Goal: Task Accomplishment & Management: Manage account settings

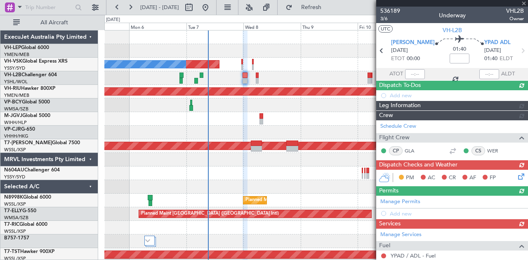
click at [525, 3] on div at bounding box center [452, 3] width 152 height 7
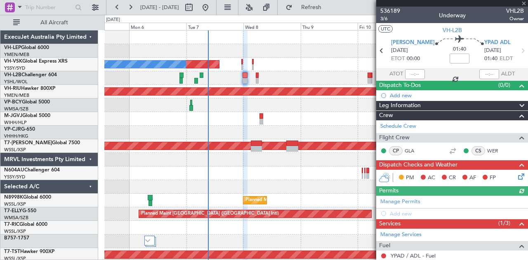
click at [523, 2] on div at bounding box center [452, 3] width 152 height 7
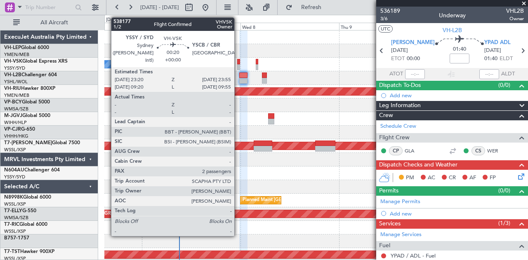
click at [238, 63] on div at bounding box center [238, 62] width 2 height 6
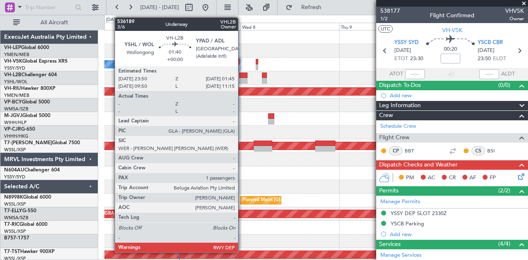
click at [242, 73] on div at bounding box center [243, 76] width 8 height 6
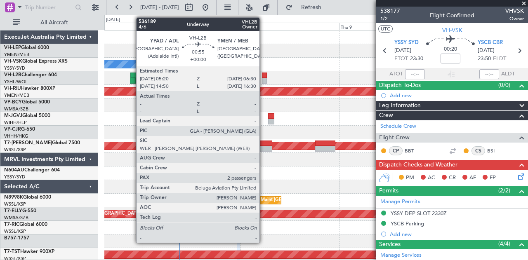
click at [264, 76] on div at bounding box center [264, 76] width 5 height 6
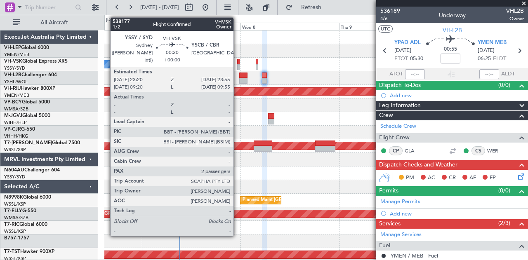
click at [238, 64] on div at bounding box center [238, 67] width 2 height 6
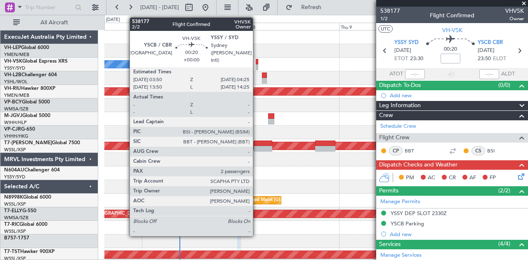
click at [257, 62] on div at bounding box center [257, 62] width 2 height 6
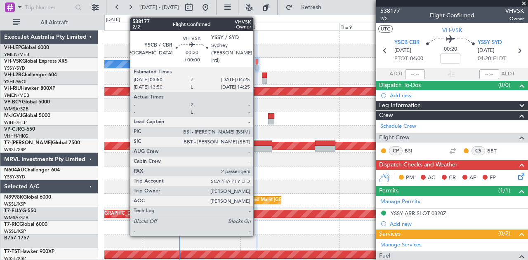
click at [257, 66] on div at bounding box center [257, 67] width 2 height 6
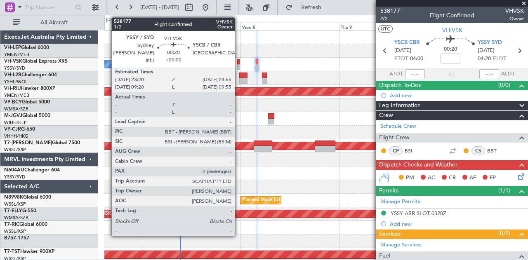
click at [239, 64] on div at bounding box center [238, 67] width 2 height 6
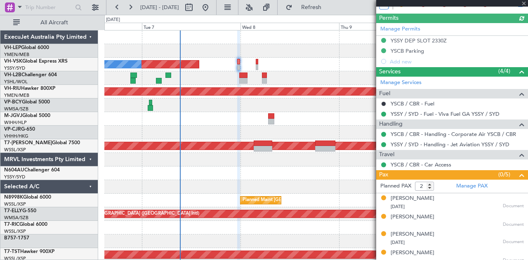
scroll to position [193, 0]
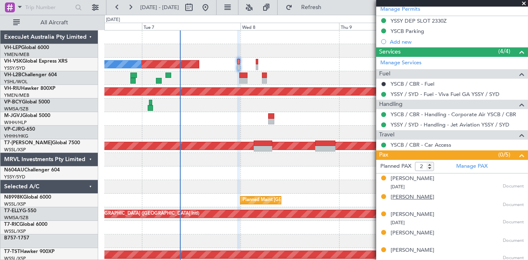
click at [397, 194] on div "[PERSON_NAME]" at bounding box center [413, 197] width 44 height 8
click at [407, 231] on div "[PERSON_NAME]" at bounding box center [413, 233] width 44 height 8
click at [401, 249] on div "[PERSON_NAME]" at bounding box center [413, 251] width 44 height 8
type input "5"
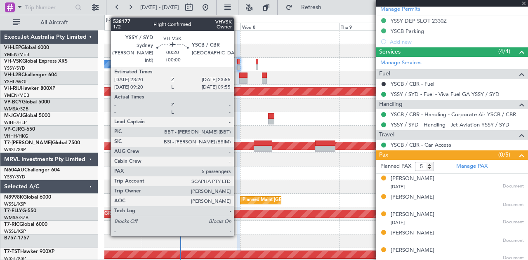
click at [238, 64] on div at bounding box center [238, 62] width 2 height 6
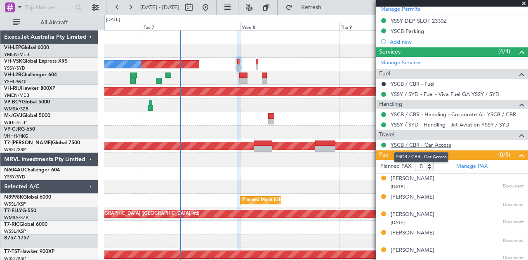
click at [411, 144] on link "YSCB / CBR - Car Access" at bounding box center [421, 144] width 61 height 7
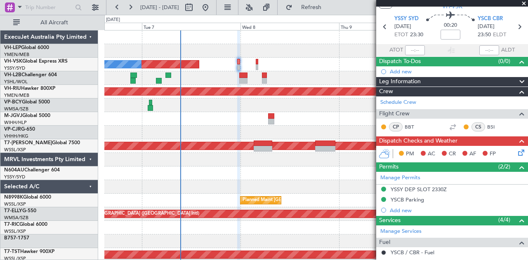
scroll to position [0, 0]
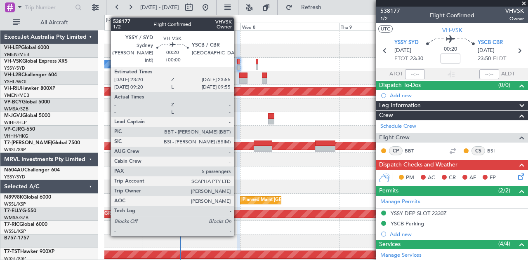
click at [238, 64] on div at bounding box center [238, 62] width 2 height 6
click at [238, 62] on div at bounding box center [238, 62] width 2 height 6
click at [239, 65] on div at bounding box center [238, 67] width 2 height 6
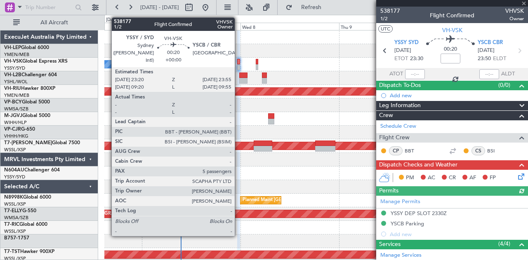
click at [239, 65] on div at bounding box center [238, 67] width 2 height 6
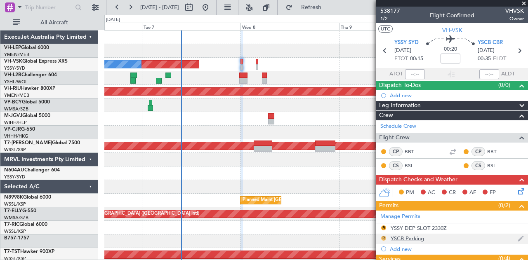
click at [384, 236] on button "R" at bounding box center [383, 238] width 5 height 5
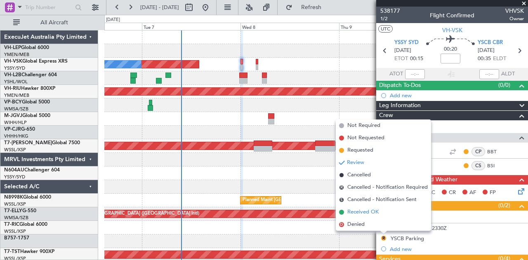
click at [364, 214] on span "Received OK" at bounding box center [362, 212] width 31 height 8
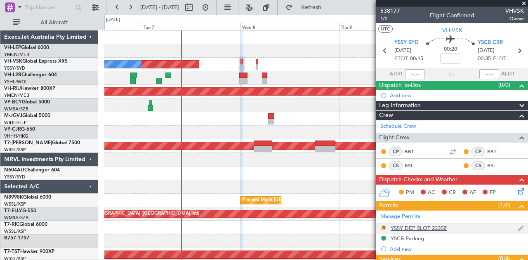
click at [384, 226] on button "R" at bounding box center [383, 228] width 5 height 5
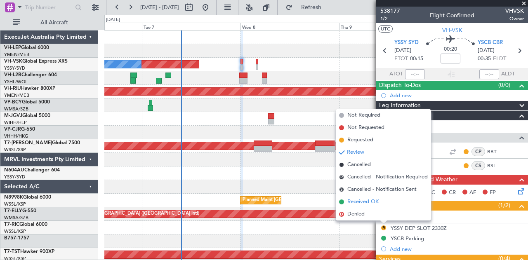
click at [363, 202] on span "Received OK" at bounding box center [362, 202] width 31 height 8
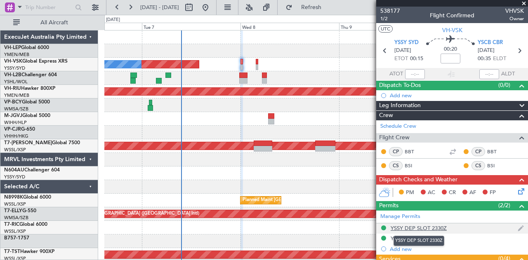
click at [426, 227] on div "YSSY DEP SLOT 2330Z" at bounding box center [419, 228] width 56 height 7
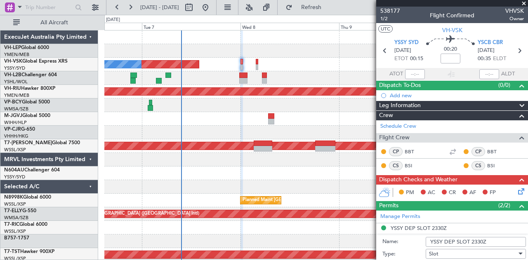
scroll to position [206, 0]
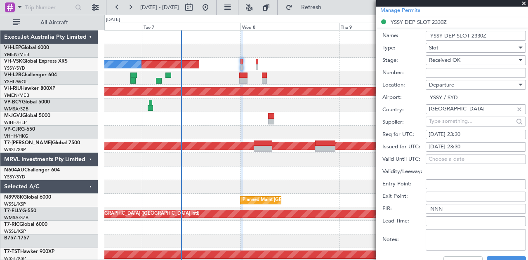
click at [474, 131] on div "[DATE] 23:30" at bounding box center [475, 135] width 94 height 8
select select "10"
select select "2025"
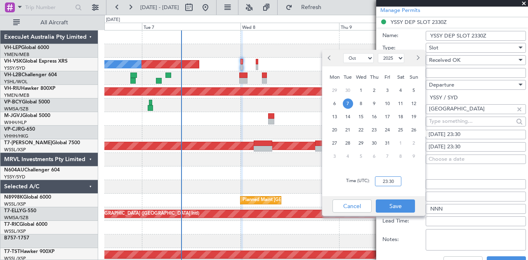
click at [395, 181] on input "23:30" at bounding box center [388, 182] width 26 height 10
type input "23:15"
click at [393, 209] on button "Save" at bounding box center [395, 206] width 39 height 13
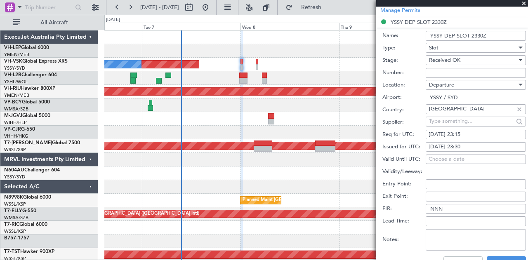
click at [471, 146] on div "[DATE] 23:30" at bounding box center [475, 147] width 94 height 8
select select "10"
select select "2025"
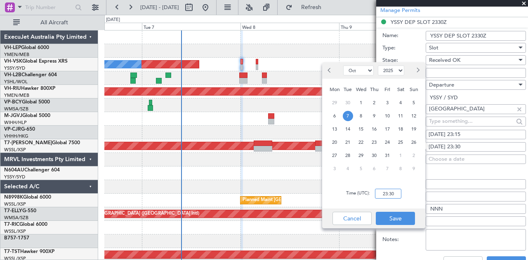
click at [397, 194] on input "23:30" at bounding box center [388, 194] width 26 height 10
type input "23:15"
click at [393, 218] on button "Save" at bounding box center [395, 218] width 39 height 13
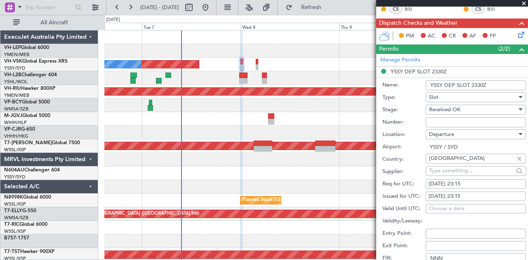
scroll to position [124, 0]
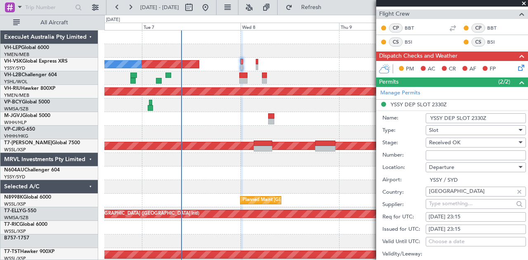
click at [482, 118] on input "YSSY DEP SLOT 2330Z" at bounding box center [476, 118] width 100 height 10
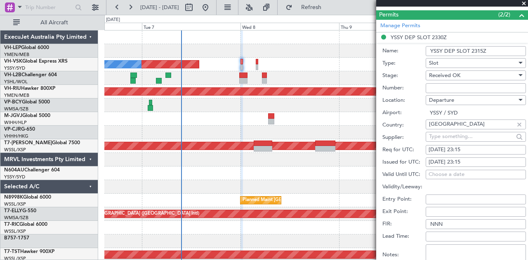
scroll to position [247, 0]
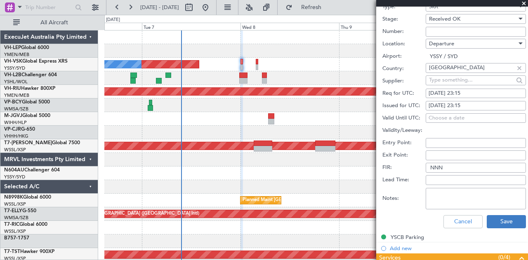
type input "YSSY DEP SLOT 2315Z"
click at [489, 217] on button "Save" at bounding box center [506, 221] width 39 height 13
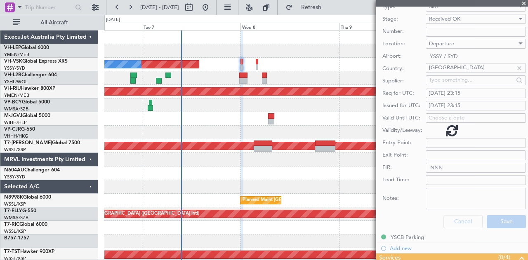
scroll to position [1, 0]
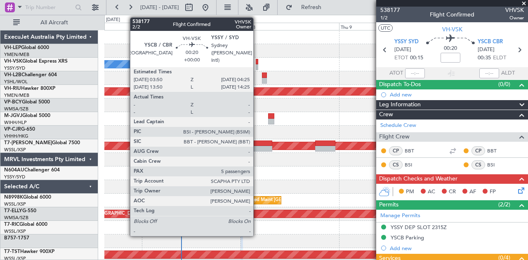
click at [257, 64] on div at bounding box center [257, 67] width 2 height 6
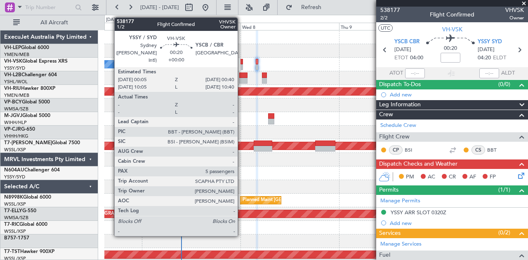
click at [242, 64] on div at bounding box center [241, 67] width 2 height 6
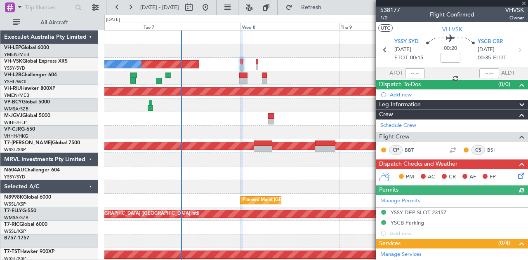
click at [516, 174] on icon at bounding box center [519, 174] width 7 height 7
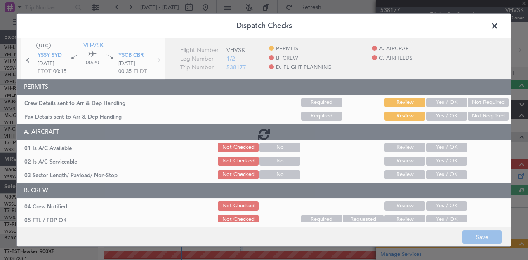
click at [475, 99] on div at bounding box center [264, 134] width 494 height 192
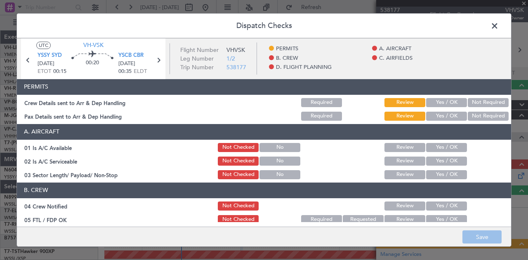
click at [472, 114] on button "Not Required" at bounding box center [488, 116] width 41 height 9
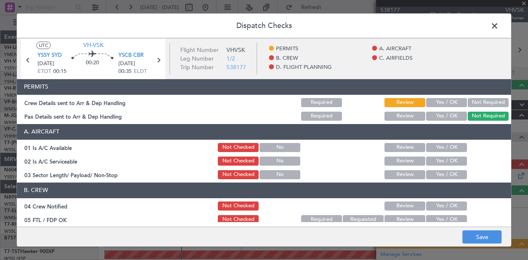
click at [478, 101] on button "Not Required" at bounding box center [488, 102] width 41 height 9
click at [426, 144] on button "Yes / OK" at bounding box center [446, 147] width 41 height 9
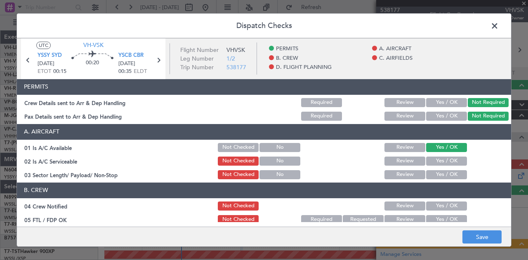
click at [428, 158] on button "Yes / OK" at bounding box center [446, 161] width 41 height 9
click at [429, 174] on button "Yes / OK" at bounding box center [446, 174] width 41 height 9
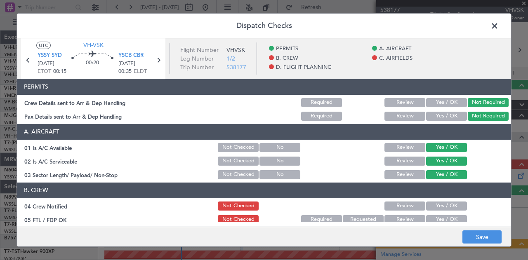
click at [427, 202] on button "Yes / OK" at bounding box center [446, 206] width 41 height 9
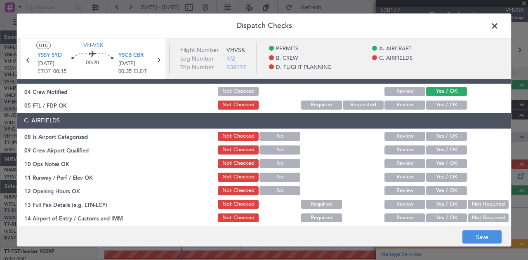
scroll to position [124, 0]
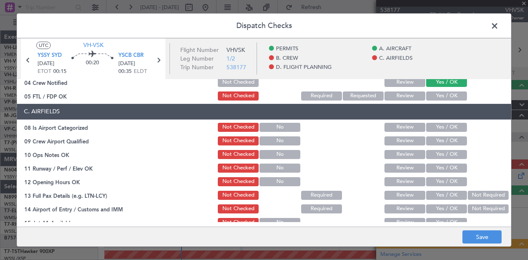
click at [438, 94] on button "Yes / OK" at bounding box center [446, 96] width 41 height 9
click at [433, 127] on button "Yes / OK" at bounding box center [446, 127] width 41 height 9
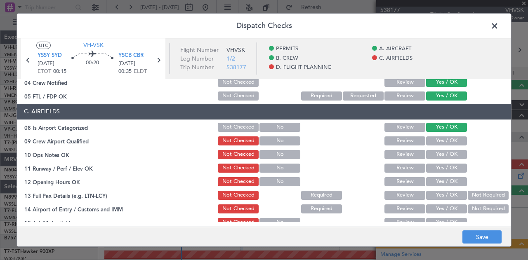
click at [432, 136] on div "Yes / OK" at bounding box center [446, 141] width 42 height 12
click at [432, 137] on button "Yes / OK" at bounding box center [446, 140] width 41 height 9
click at [431, 153] on button "Yes / OK" at bounding box center [446, 154] width 41 height 9
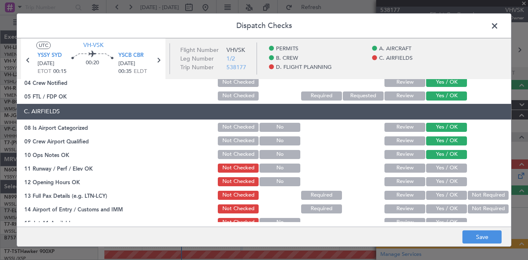
click at [432, 166] on button "Yes / OK" at bounding box center [446, 168] width 41 height 9
click at [432, 181] on button "Yes / OK" at bounding box center [446, 181] width 41 height 9
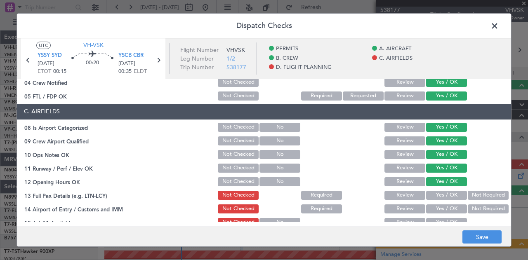
click at [432, 194] on button "Yes / OK" at bounding box center [446, 195] width 41 height 9
click at [475, 209] on button "Not Required" at bounding box center [488, 209] width 41 height 9
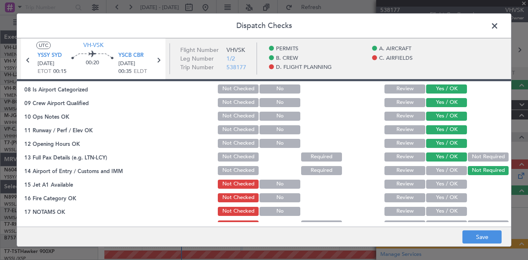
scroll to position [206, 0]
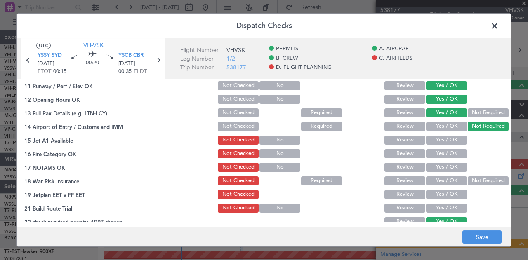
click at [440, 140] on button "Yes / OK" at bounding box center [446, 140] width 41 height 9
click at [437, 150] on button "Yes / OK" at bounding box center [446, 153] width 41 height 9
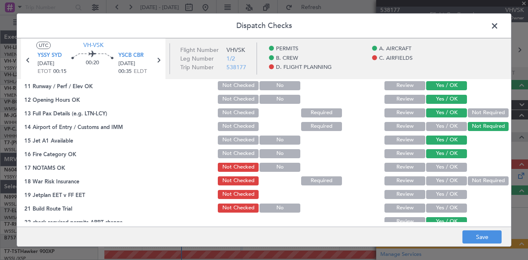
click at [437, 162] on div "Yes / OK" at bounding box center [446, 168] width 42 height 12
click at [454, 163] on button "Yes / OK" at bounding box center [446, 167] width 41 height 9
click at [474, 179] on button "Not Required" at bounding box center [488, 181] width 41 height 9
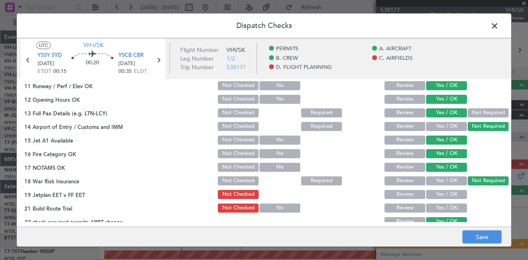
click at [453, 196] on button "Yes / OK" at bounding box center [446, 194] width 41 height 9
click at [449, 205] on button "Yes / OK" at bounding box center [446, 208] width 41 height 9
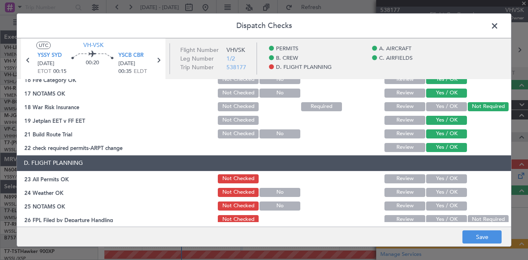
scroll to position [289, 0]
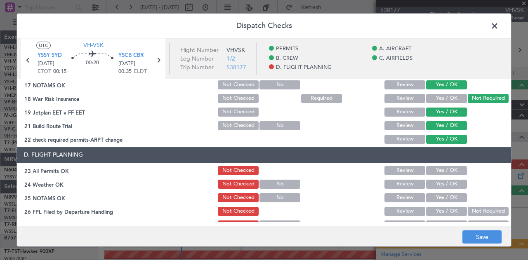
click at [434, 166] on button "Yes / OK" at bounding box center [446, 170] width 41 height 9
click at [431, 187] on button "Yes / OK" at bounding box center [446, 184] width 41 height 9
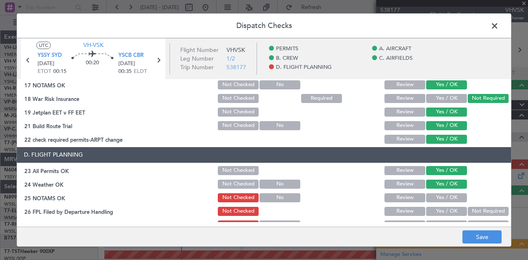
click at [432, 198] on button "Yes / OK" at bounding box center [446, 197] width 41 height 9
click at [474, 209] on button "Not Required" at bounding box center [488, 211] width 41 height 9
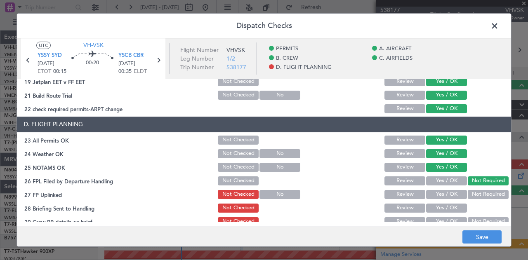
scroll to position [330, 0]
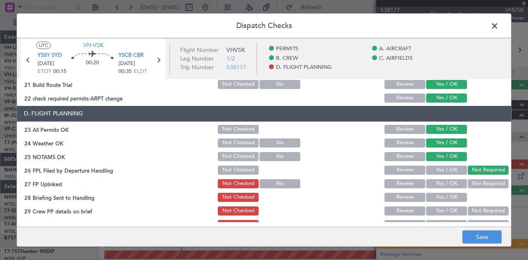
click at [487, 183] on button "Not Required" at bounding box center [488, 183] width 41 height 9
click at [455, 195] on button "Yes / OK" at bounding box center [446, 197] width 41 height 9
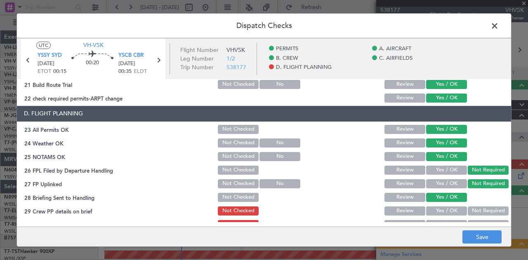
click at [471, 207] on button "Not Required" at bounding box center [488, 211] width 41 height 9
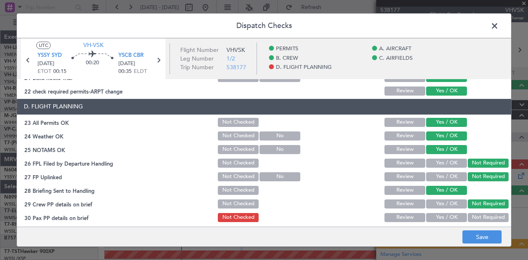
scroll to position [340, 0]
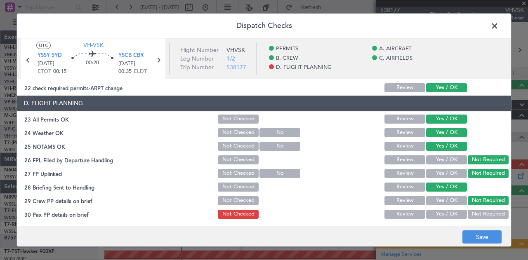
click at [475, 213] on button "Not Required" at bounding box center [488, 214] width 41 height 9
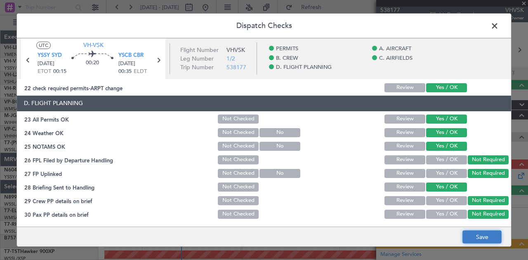
click at [477, 235] on button "Save" at bounding box center [481, 237] width 39 height 13
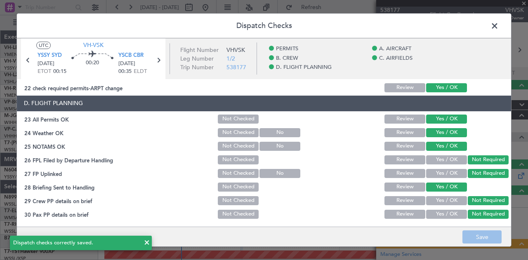
click at [499, 26] on span at bounding box center [499, 28] width 0 height 16
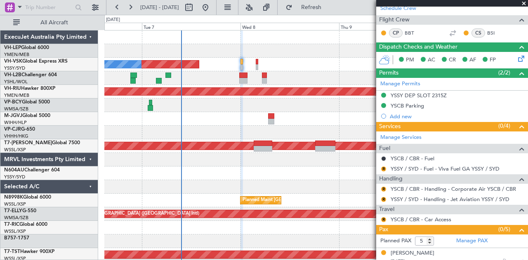
scroll to position [193, 0]
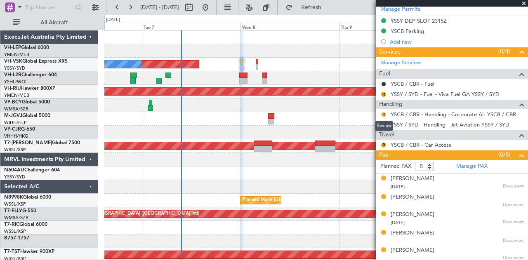
click at [384, 112] on button "R" at bounding box center [383, 114] width 5 height 5
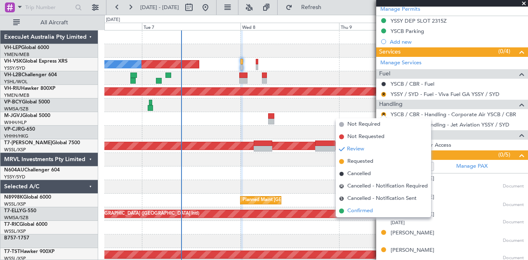
click at [363, 209] on span "Confirmed" at bounding box center [360, 211] width 26 height 8
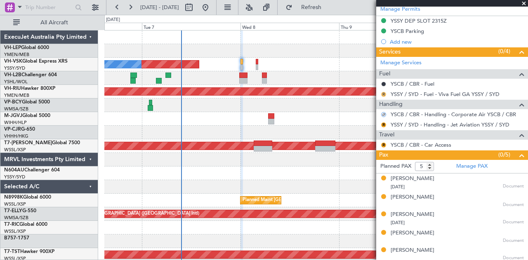
click at [384, 92] on button "R" at bounding box center [383, 94] width 5 height 5
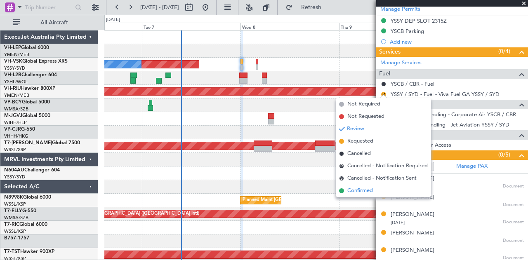
click at [367, 187] on span "Confirmed" at bounding box center [360, 191] width 26 height 8
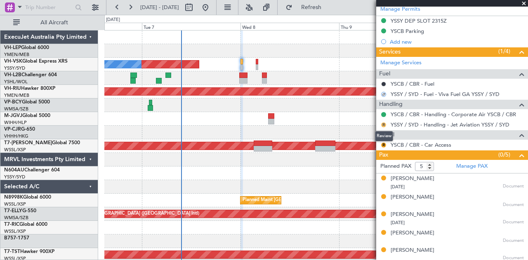
click at [383, 122] on button "R" at bounding box center [383, 124] width 5 height 5
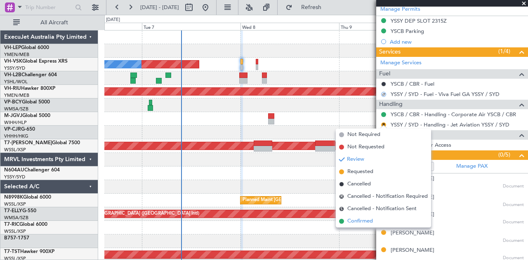
click at [361, 219] on span "Confirmed" at bounding box center [360, 221] width 26 height 8
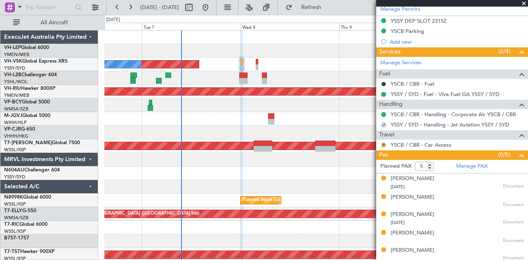
click at [383, 143] on button "R" at bounding box center [383, 145] width 5 height 5
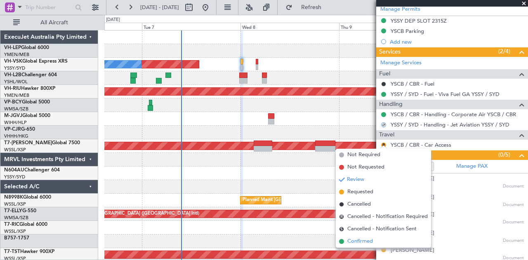
click at [360, 238] on span "Confirmed" at bounding box center [360, 242] width 26 height 8
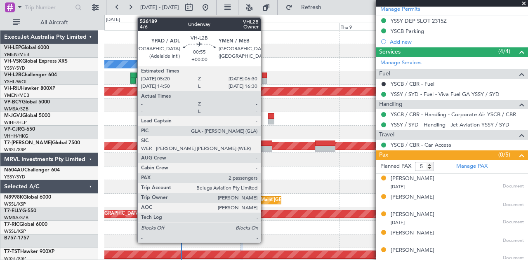
click at [265, 79] on div at bounding box center [264, 81] width 5 height 6
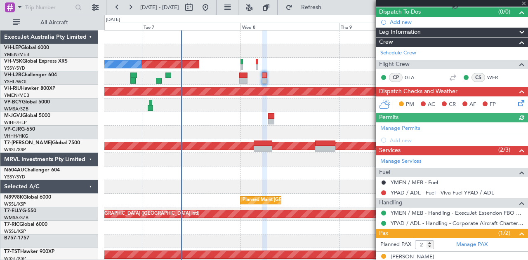
scroll to position [99, 0]
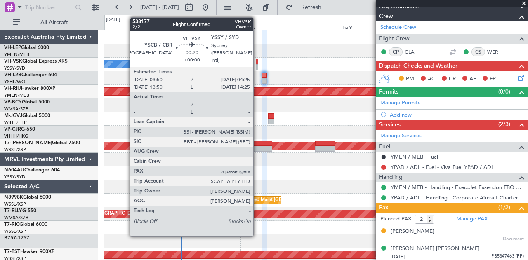
click at [257, 62] on div at bounding box center [257, 62] width 2 height 6
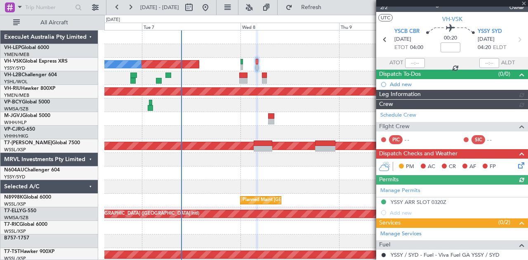
scroll to position [162, 0]
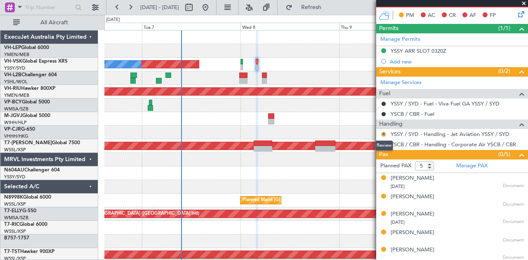
click at [384, 132] on button "R" at bounding box center [383, 134] width 5 height 5
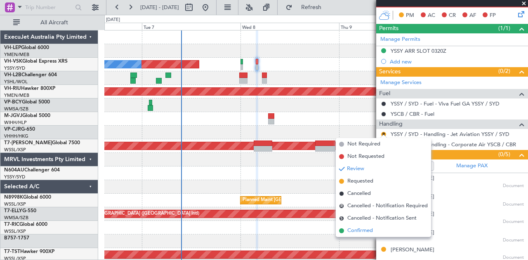
click at [359, 229] on span "Confirmed" at bounding box center [360, 231] width 26 height 8
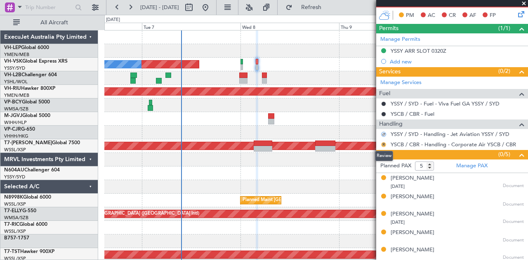
click at [384, 142] on button "R" at bounding box center [383, 144] width 5 height 5
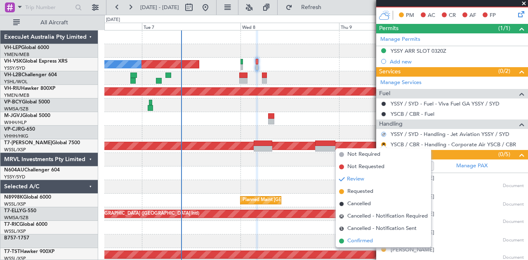
click at [362, 239] on span "Confirmed" at bounding box center [360, 241] width 26 height 8
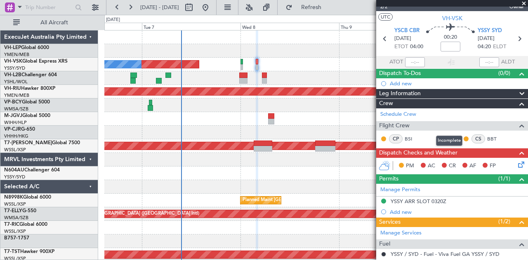
scroll to position [0, 0]
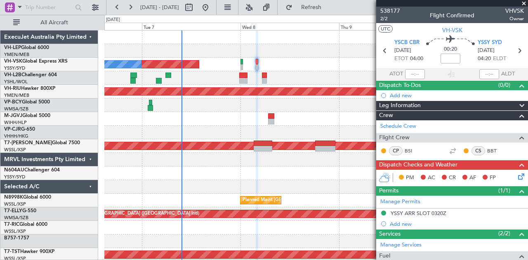
click at [516, 177] on icon at bounding box center [519, 175] width 7 height 7
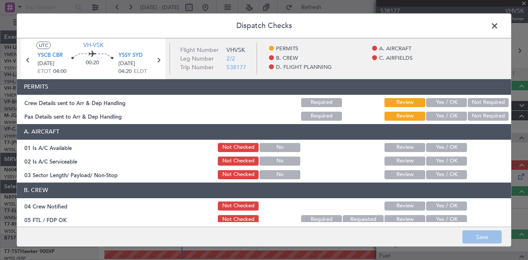
click at [476, 101] on button "Not Required" at bounding box center [488, 102] width 41 height 9
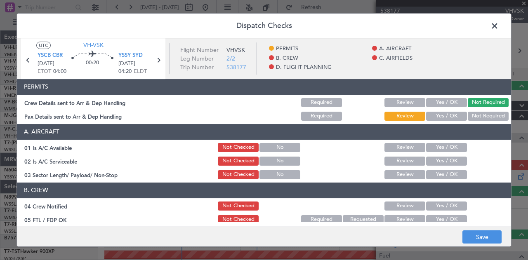
click at [472, 114] on button "Not Required" at bounding box center [488, 116] width 41 height 9
click at [431, 146] on button "Yes / OK" at bounding box center [446, 147] width 41 height 9
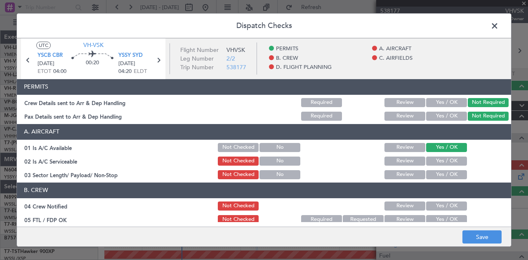
drag, startPoint x: 431, startPoint y: 158, endPoint x: 431, endPoint y: 166, distance: 8.2
click at [431, 158] on button "Yes / OK" at bounding box center [446, 161] width 41 height 9
click at [431, 171] on button "Yes / OK" at bounding box center [446, 174] width 41 height 9
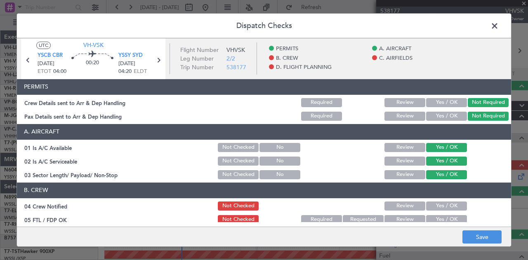
scroll to position [41, 0]
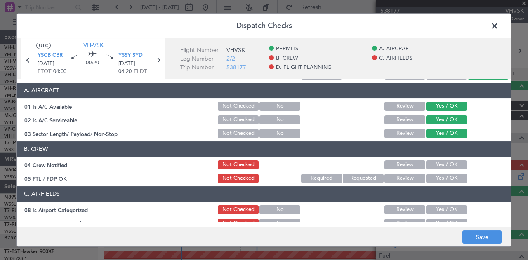
click at [434, 159] on div "Yes / OK" at bounding box center [446, 165] width 42 height 12
click at [437, 165] on button "Yes / OK" at bounding box center [446, 164] width 41 height 9
click at [435, 176] on button "Yes / OK" at bounding box center [446, 178] width 41 height 9
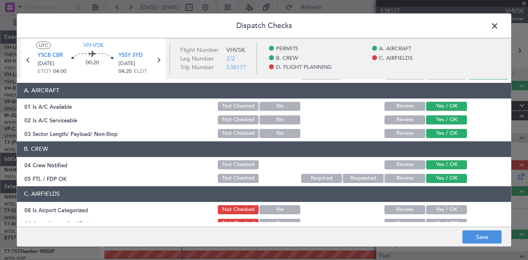
scroll to position [82, 0]
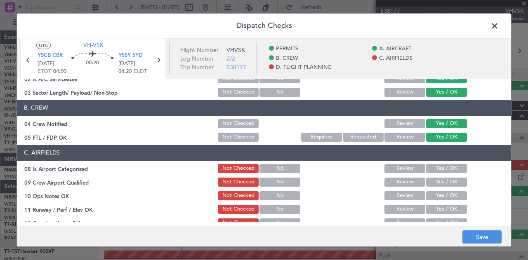
click at [434, 168] on button "Yes / OK" at bounding box center [446, 168] width 41 height 9
drag, startPoint x: 433, startPoint y: 180, endPoint x: 432, endPoint y: 188, distance: 8.3
click at [433, 182] on button "Yes / OK" at bounding box center [446, 182] width 41 height 9
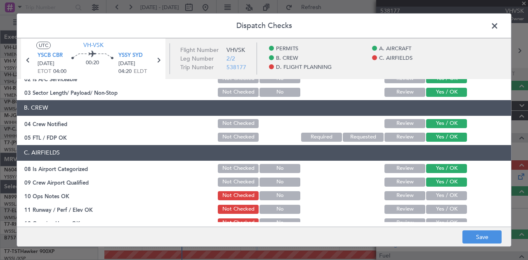
click at [432, 195] on button "Yes / OK" at bounding box center [446, 195] width 41 height 9
click at [432, 207] on button "Yes / OK" at bounding box center [446, 209] width 41 height 9
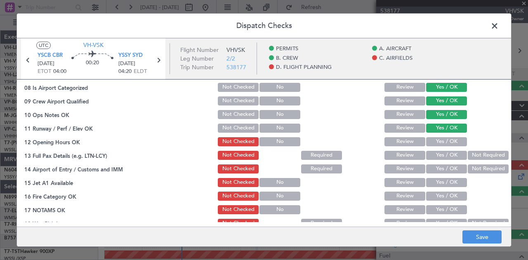
scroll to position [165, 0]
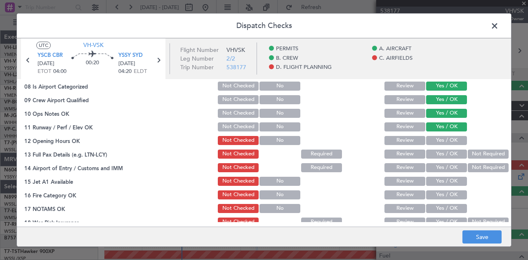
click at [433, 137] on button "Yes / OK" at bounding box center [446, 140] width 41 height 9
click at [446, 154] on button "Yes / OK" at bounding box center [446, 154] width 41 height 9
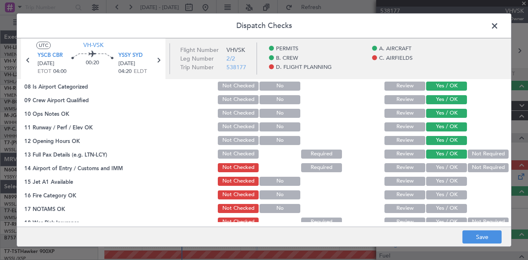
drag, startPoint x: 473, startPoint y: 166, endPoint x: 460, endPoint y: 174, distance: 15.2
click at [473, 168] on button "Not Required" at bounding box center [488, 167] width 41 height 9
click at [450, 180] on button "Yes / OK" at bounding box center [446, 181] width 41 height 9
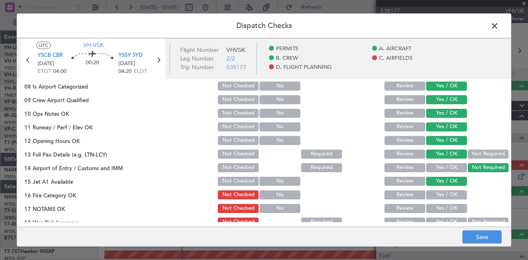
drag, startPoint x: 448, startPoint y: 193, endPoint x: 448, endPoint y: 203, distance: 10.7
click at [448, 194] on button "Yes / OK" at bounding box center [446, 195] width 41 height 9
click at [448, 206] on button "Yes / OK" at bounding box center [446, 208] width 41 height 9
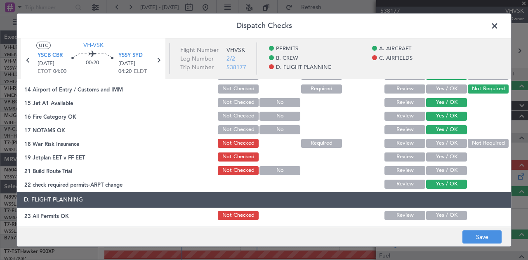
scroll to position [247, 0]
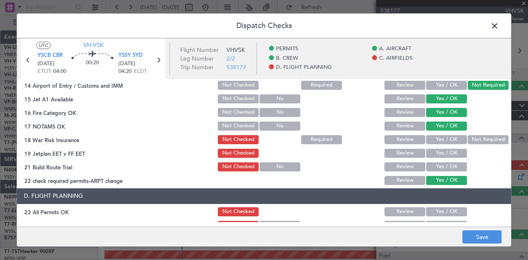
click at [475, 141] on button "Not Required" at bounding box center [488, 139] width 41 height 9
drag, startPoint x: 443, startPoint y: 154, endPoint x: 438, endPoint y: 164, distance: 11.6
click at [443, 154] on button "Yes / OK" at bounding box center [446, 153] width 41 height 9
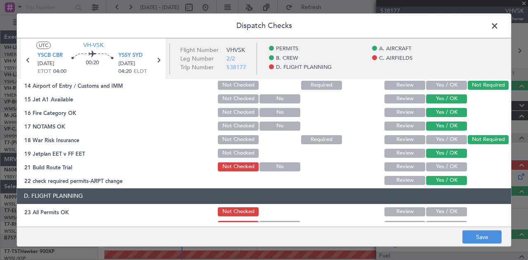
click at [438, 165] on button "Yes / OK" at bounding box center [446, 166] width 41 height 9
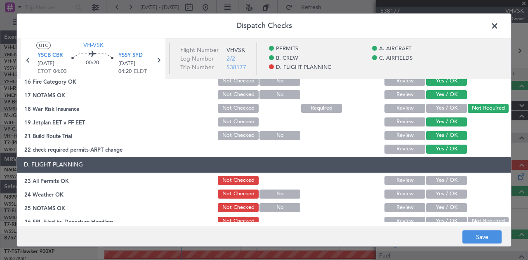
scroll to position [330, 0]
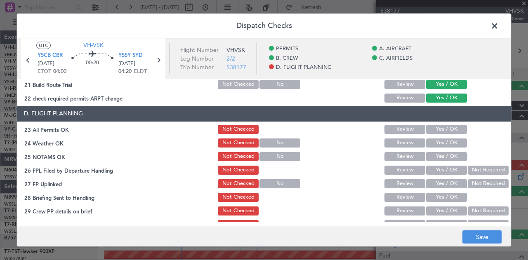
click at [431, 126] on button "Yes / OK" at bounding box center [446, 129] width 41 height 9
click at [427, 144] on button "Yes / OK" at bounding box center [446, 143] width 41 height 9
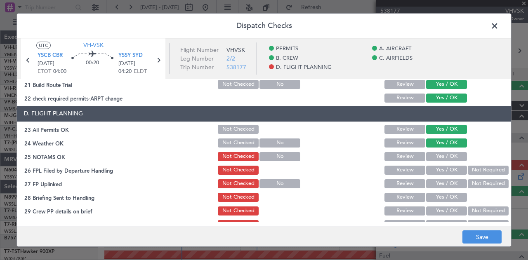
click at [430, 157] on button "Yes / OK" at bounding box center [446, 156] width 41 height 9
drag, startPoint x: 476, startPoint y: 167, endPoint x: 476, endPoint y: 182, distance: 15.7
click at [476, 168] on button "Not Required" at bounding box center [488, 170] width 41 height 9
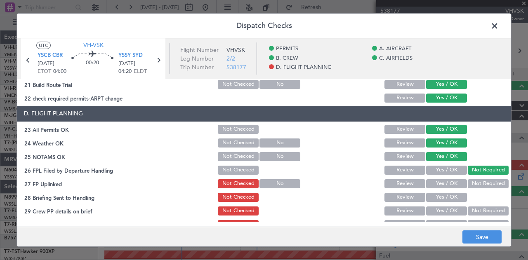
click at [476, 186] on button "Not Required" at bounding box center [488, 183] width 41 height 9
click at [455, 198] on button "Yes / OK" at bounding box center [446, 197] width 41 height 9
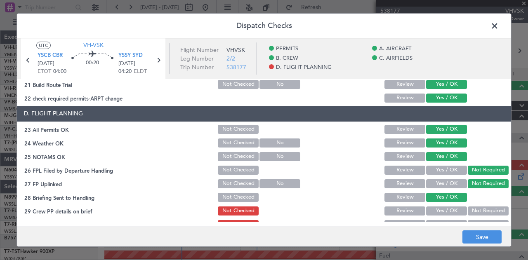
click at [478, 212] on button "Not Required" at bounding box center [488, 211] width 41 height 9
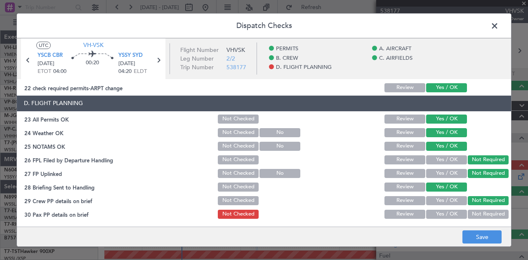
click at [476, 210] on button "Not Required" at bounding box center [488, 214] width 41 height 9
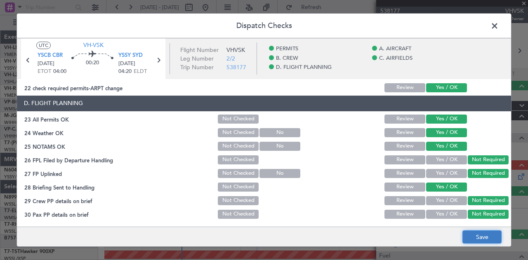
click at [482, 237] on button "Save" at bounding box center [481, 237] width 39 height 13
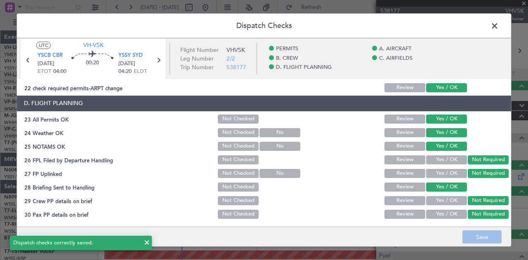
click at [499, 23] on span at bounding box center [499, 28] width 0 height 16
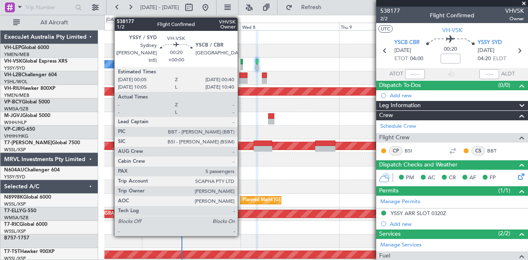
click at [242, 64] on div at bounding box center [241, 67] width 2 height 6
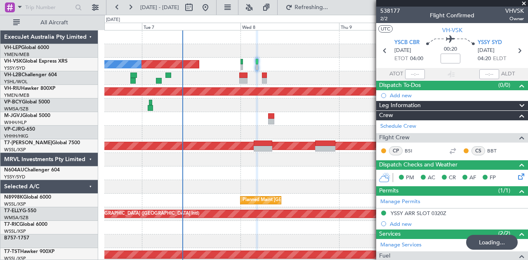
click at [172, 117] on div "Planned Maint Sydney ([PERSON_NAME] Intl) No Crew Planned Maint [GEOGRAPHIC_DAT…" at bounding box center [316, 255] width 424 height 449
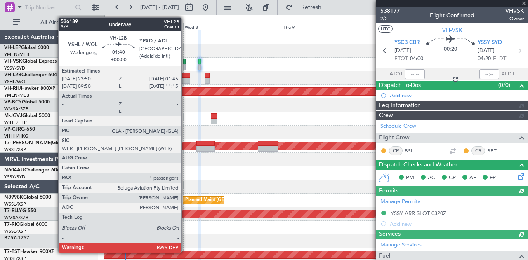
click at [186, 78] on div at bounding box center [186, 81] width 8 height 6
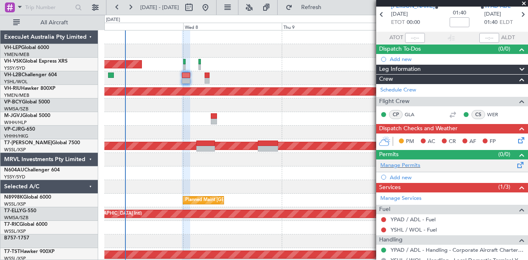
scroll to position [82, 0]
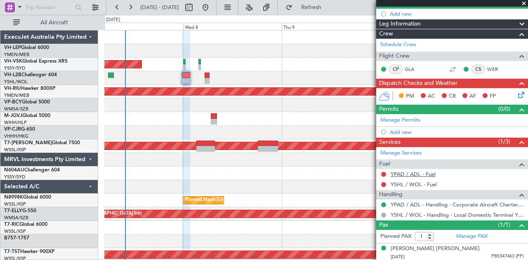
click at [397, 172] on link "YPAD / ADL - Fuel" at bounding box center [413, 174] width 45 height 7
click at [384, 173] on button at bounding box center [383, 174] width 5 height 5
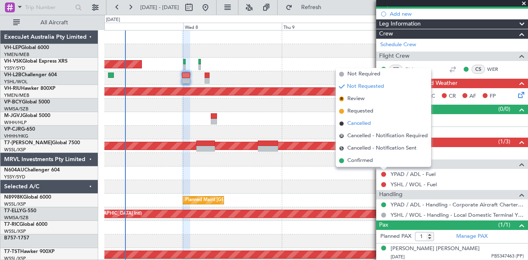
click at [358, 125] on span "Cancelled" at bounding box center [359, 124] width 24 height 8
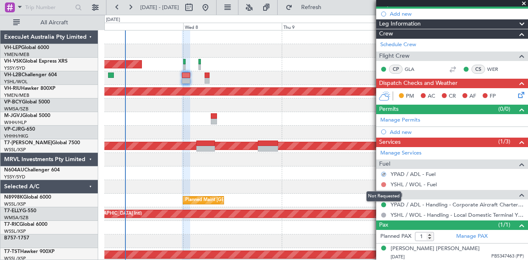
click at [384, 182] on button at bounding box center [383, 184] width 5 height 5
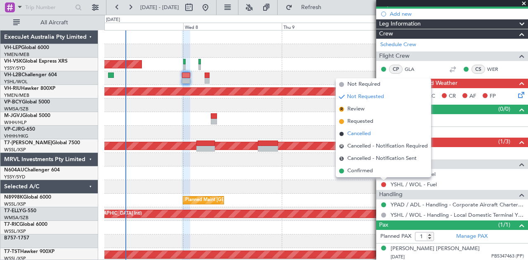
click at [354, 133] on span "Cancelled" at bounding box center [359, 134] width 24 height 8
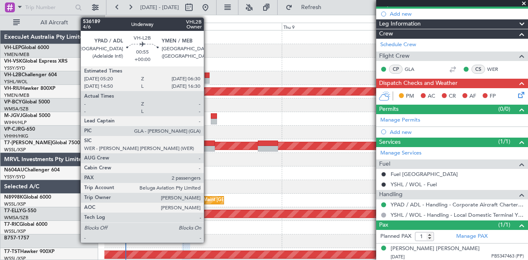
click at [208, 77] on div at bounding box center [207, 76] width 5 height 6
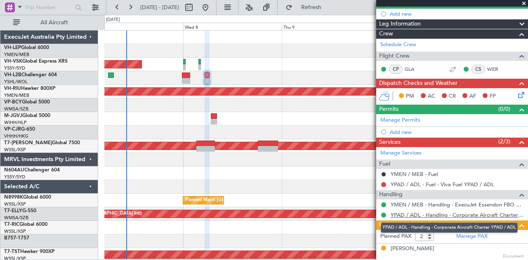
click at [421, 214] on link "YPAD / ADL - Handling - Corporate Aircraft Charter YPAD / ADL" at bounding box center [457, 215] width 133 height 7
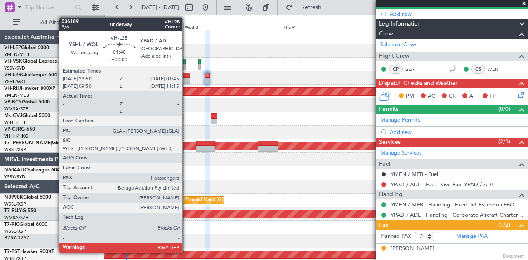
click at [186, 78] on div at bounding box center [186, 81] width 8 height 6
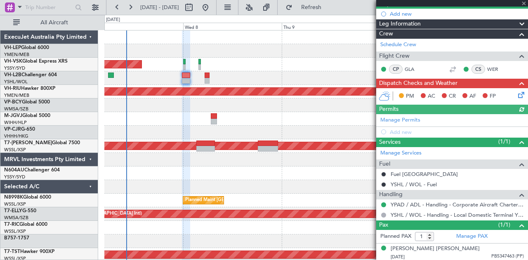
click at [518, 93] on icon at bounding box center [519, 93] width 7 height 7
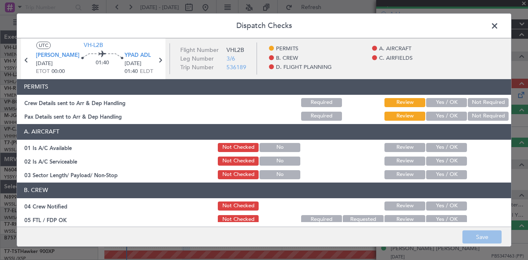
click at [478, 102] on button "Not Required" at bounding box center [488, 102] width 41 height 9
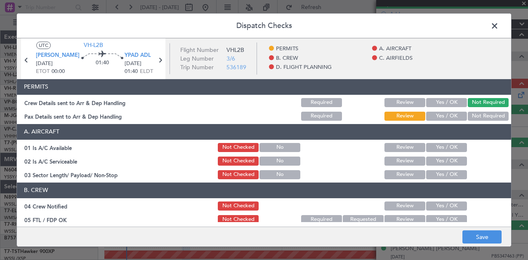
click at [477, 118] on button "Not Required" at bounding box center [488, 116] width 41 height 9
click at [443, 147] on button "Yes / OK" at bounding box center [446, 147] width 41 height 9
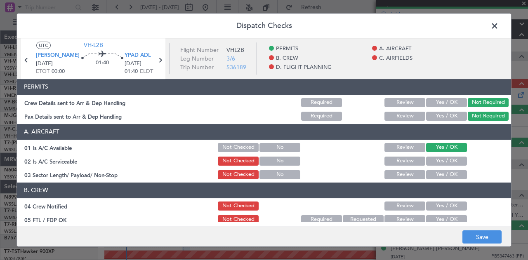
click at [447, 163] on button "Yes / OK" at bounding box center [446, 161] width 41 height 9
click at [442, 175] on button "Yes / OK" at bounding box center [446, 174] width 41 height 9
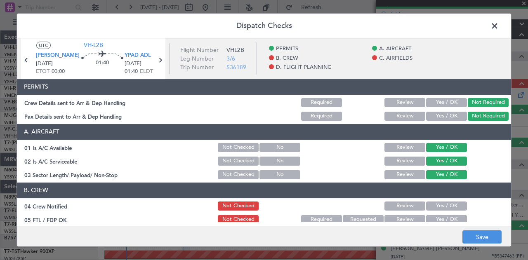
click at [441, 205] on button "Yes / OK" at bounding box center [446, 206] width 41 height 9
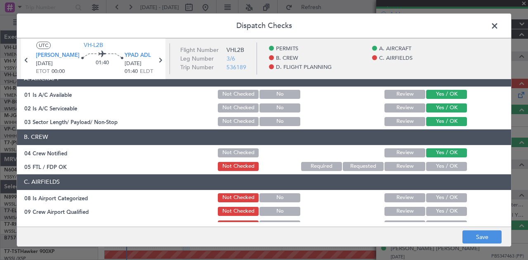
scroll to position [82, 0]
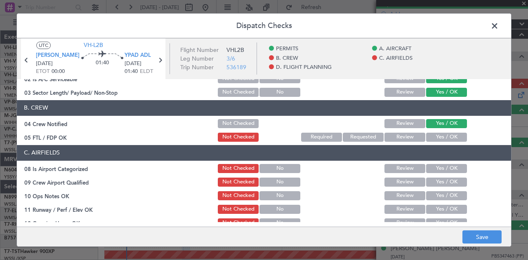
click at [440, 136] on button "Yes / OK" at bounding box center [446, 137] width 41 height 9
drag, startPoint x: 437, startPoint y: 166, endPoint x: 436, endPoint y: 178, distance: 12.0
click at [437, 167] on button "Yes / OK" at bounding box center [446, 168] width 41 height 9
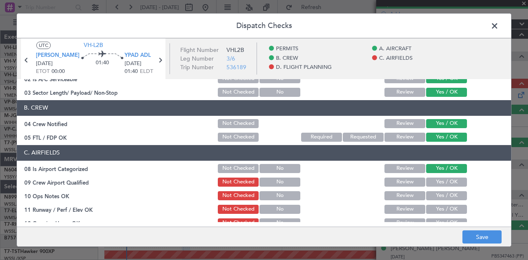
click at [435, 181] on button "Yes / OK" at bounding box center [446, 182] width 41 height 9
click at [435, 197] on button "Yes / OK" at bounding box center [446, 195] width 41 height 9
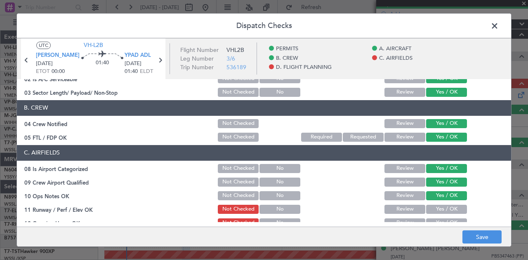
click at [435, 208] on button "Yes / OK" at bounding box center [446, 209] width 41 height 9
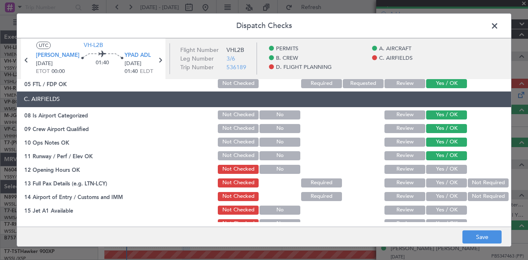
scroll to position [165, 0]
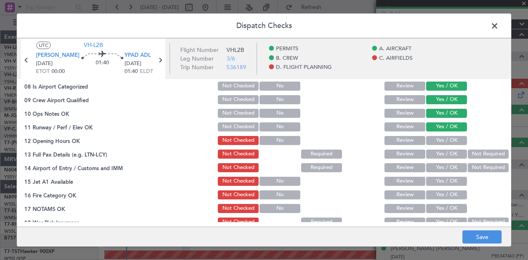
click at [433, 140] on button "Yes / OK" at bounding box center [446, 140] width 41 height 9
click at [435, 153] on button "Yes / OK" at bounding box center [446, 154] width 41 height 9
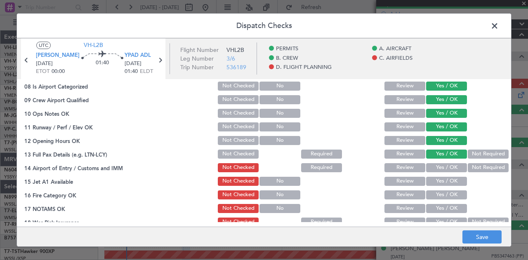
drag, startPoint x: 473, startPoint y: 165, endPoint x: 461, endPoint y: 176, distance: 16.4
click at [473, 166] on button "Not Required" at bounding box center [488, 167] width 41 height 9
click at [448, 181] on button "Yes / OK" at bounding box center [446, 181] width 41 height 9
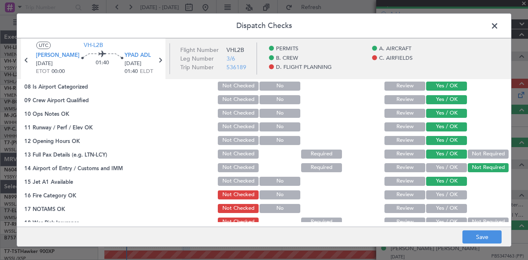
drag, startPoint x: 444, startPoint y: 193, endPoint x: 443, endPoint y: 205, distance: 11.6
click at [444, 193] on button "Yes / OK" at bounding box center [446, 195] width 41 height 9
click at [441, 212] on button "Yes / OK" at bounding box center [446, 208] width 41 height 9
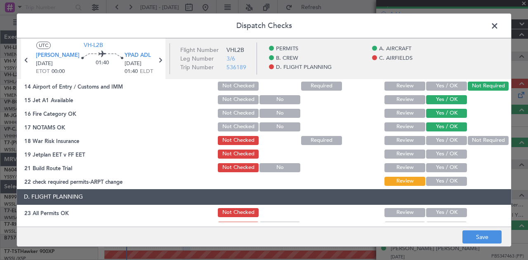
scroll to position [247, 0]
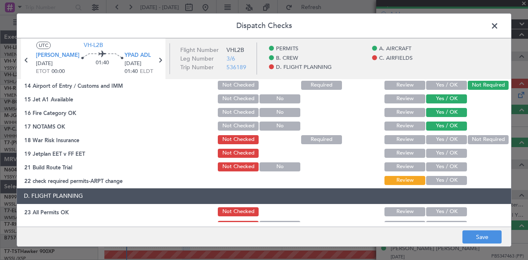
click at [468, 137] on button "Not Required" at bounding box center [488, 139] width 41 height 9
click at [443, 152] on button "Yes / OK" at bounding box center [446, 153] width 41 height 9
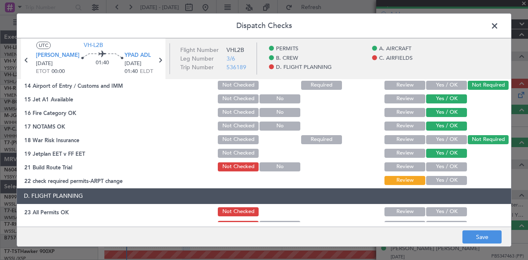
drag, startPoint x: 441, startPoint y: 162, endPoint x: 441, endPoint y: 177, distance: 14.4
click at [441, 163] on button "Yes / OK" at bounding box center [446, 166] width 41 height 9
click at [441, 179] on button "Yes / OK" at bounding box center [446, 180] width 41 height 9
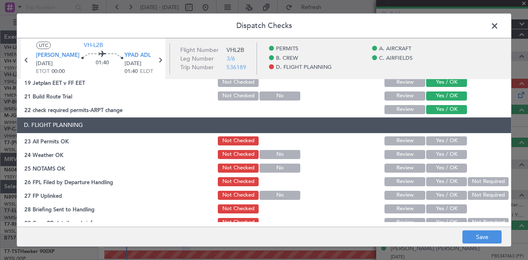
scroll to position [330, 0]
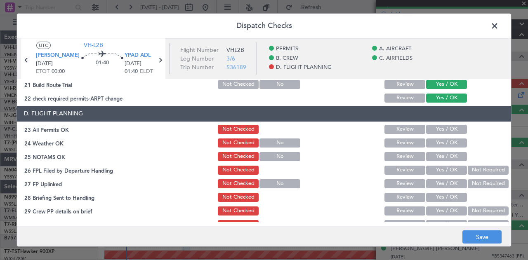
click at [437, 129] on button "Yes / OK" at bounding box center [446, 129] width 41 height 9
click at [432, 146] on button "Yes / OK" at bounding box center [446, 143] width 41 height 9
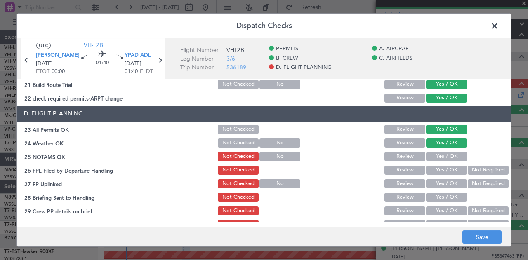
click at [432, 155] on button "Yes / OK" at bounding box center [446, 156] width 41 height 9
click at [483, 171] on button "Not Required" at bounding box center [488, 170] width 41 height 9
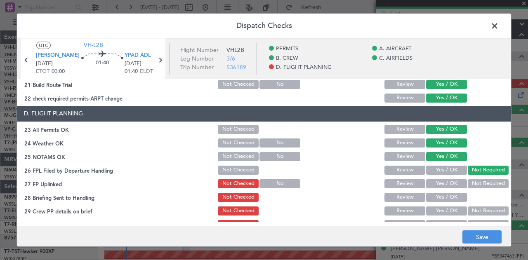
click at [481, 184] on button "Not Required" at bounding box center [488, 183] width 41 height 9
click at [459, 196] on button "Yes / OK" at bounding box center [446, 197] width 41 height 9
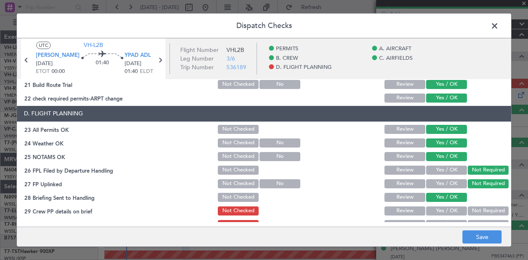
click at [470, 211] on button "Not Required" at bounding box center [488, 211] width 41 height 9
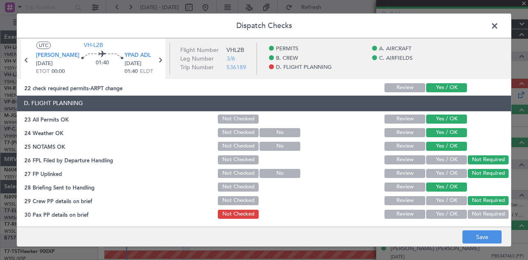
click at [469, 214] on button "Not Required" at bounding box center [488, 214] width 41 height 9
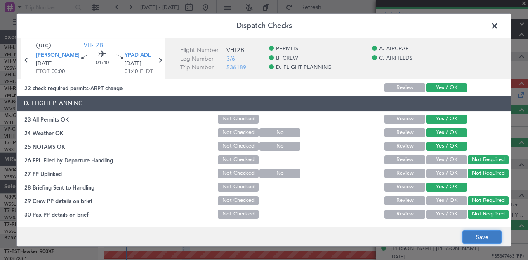
click at [475, 236] on button "Save" at bounding box center [481, 237] width 39 height 13
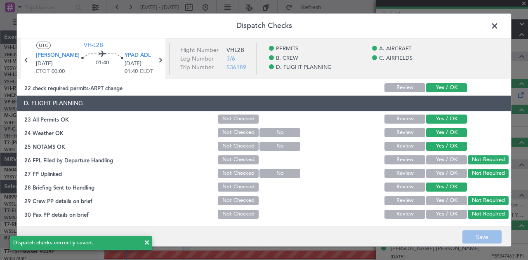
click at [499, 25] on span at bounding box center [499, 28] width 0 height 16
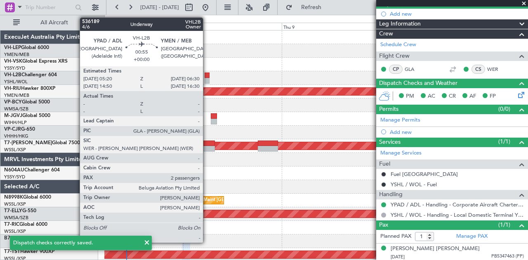
click at [207, 78] on div at bounding box center [207, 81] width 5 height 6
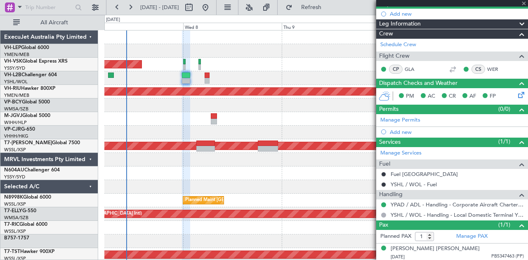
type input "2"
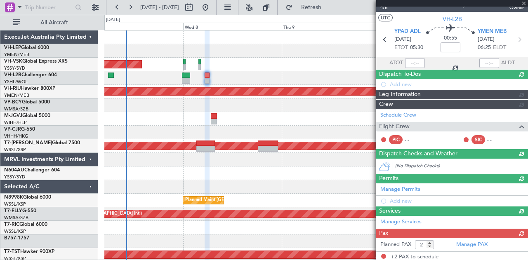
scroll to position [82, 0]
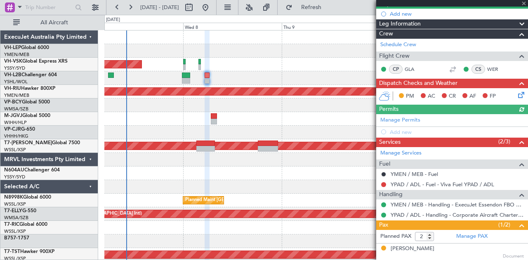
click at [516, 95] on icon at bounding box center [519, 93] width 7 height 7
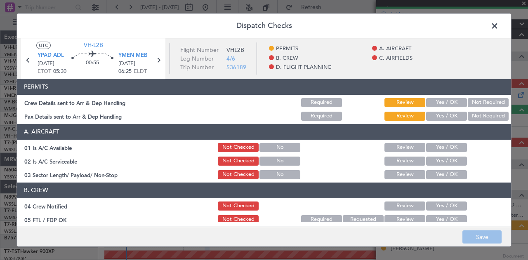
click at [477, 99] on button "Not Required" at bounding box center [488, 102] width 41 height 9
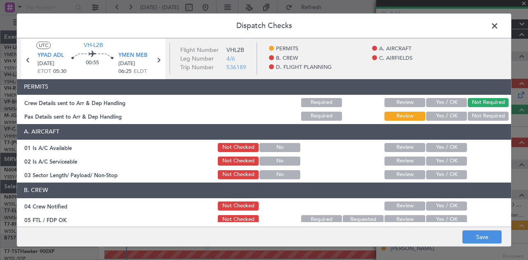
click at [474, 118] on button "Not Required" at bounding box center [488, 116] width 41 height 9
click at [439, 147] on button "Yes / OK" at bounding box center [446, 147] width 41 height 9
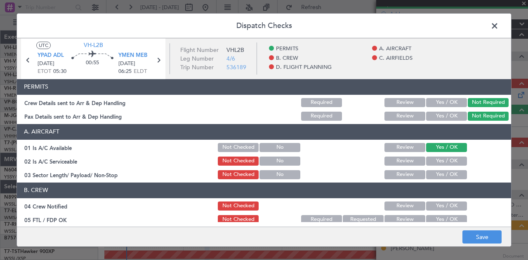
click at [438, 161] on button "Yes / OK" at bounding box center [446, 161] width 41 height 9
click at [440, 177] on button "Yes / OK" at bounding box center [446, 174] width 41 height 9
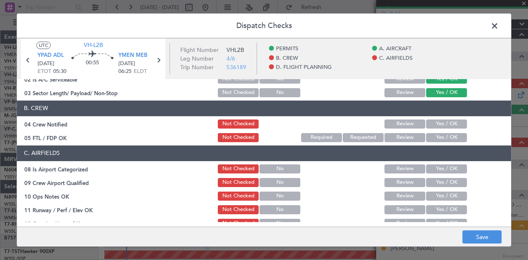
scroll to position [82, 0]
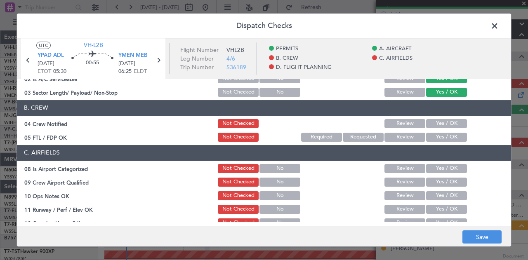
click at [431, 120] on button "Yes / OK" at bounding box center [446, 123] width 41 height 9
click at [429, 141] on button "Yes / OK" at bounding box center [446, 137] width 41 height 9
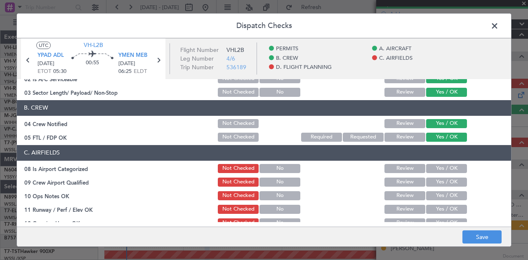
click at [435, 167] on button "Yes / OK" at bounding box center [446, 168] width 41 height 9
click at [435, 179] on button "Yes / OK" at bounding box center [446, 182] width 41 height 9
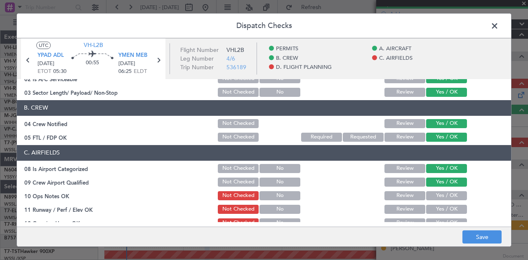
click at [436, 194] on button "Yes / OK" at bounding box center [446, 195] width 41 height 9
click at [444, 206] on button "Yes / OK" at bounding box center [446, 209] width 41 height 9
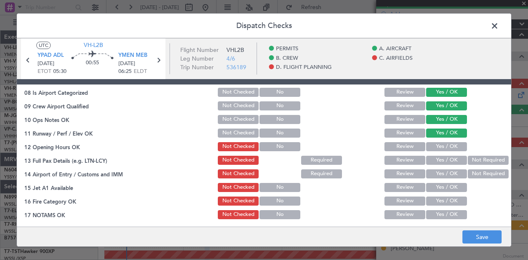
scroll to position [165, 0]
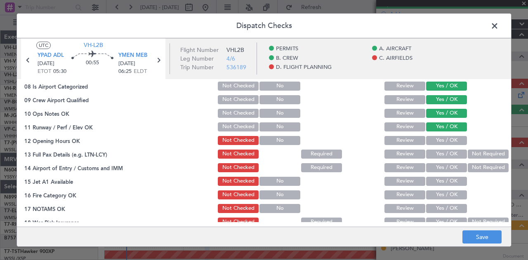
click at [441, 141] on button "Yes / OK" at bounding box center [446, 140] width 41 height 9
click at [445, 154] on button "Yes / OK" at bounding box center [446, 154] width 41 height 9
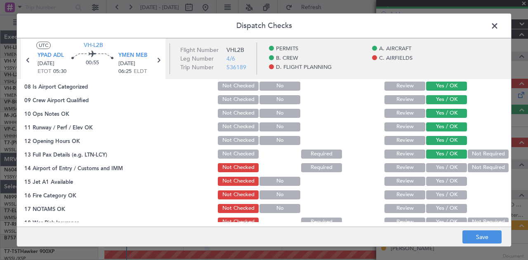
click at [468, 166] on button "Not Required" at bounding box center [488, 167] width 41 height 9
click at [453, 179] on button "Yes / OK" at bounding box center [446, 181] width 41 height 9
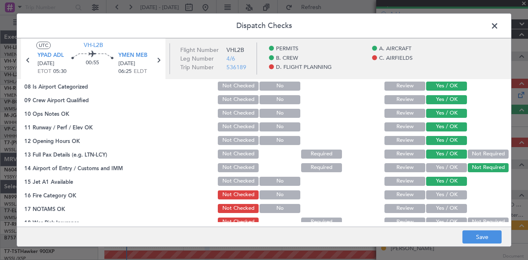
click at [450, 189] on div "Yes / OK" at bounding box center [446, 195] width 42 height 12
click at [448, 207] on button "Yes / OK" at bounding box center [446, 208] width 41 height 9
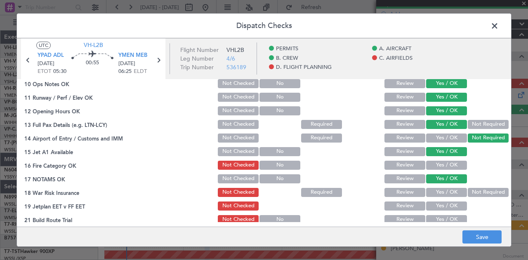
scroll to position [206, 0]
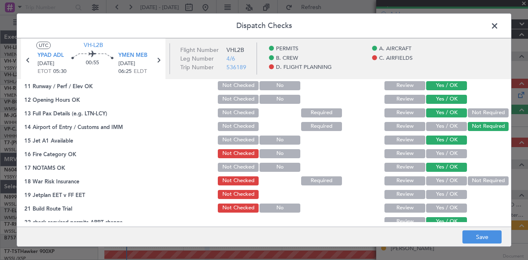
click at [473, 179] on button "Not Required" at bounding box center [488, 181] width 41 height 9
click at [447, 195] on button "Yes / OK" at bounding box center [446, 194] width 41 height 9
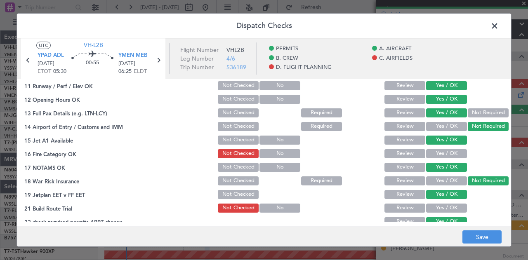
click at [442, 207] on button "Yes / OK" at bounding box center [446, 208] width 41 height 9
click at [439, 150] on button "Yes / OK" at bounding box center [446, 153] width 41 height 9
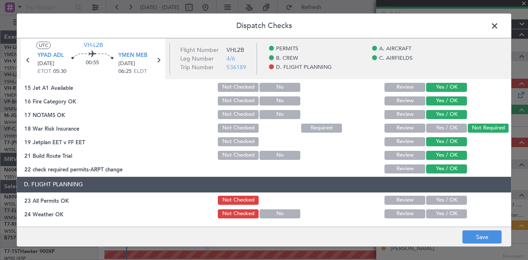
scroll to position [330, 0]
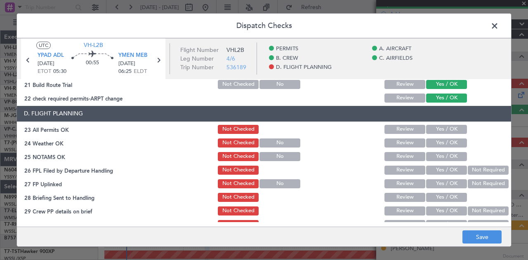
click at [433, 127] on button "Yes / OK" at bounding box center [446, 129] width 41 height 9
click at [433, 142] on button "Yes / OK" at bounding box center [446, 143] width 41 height 9
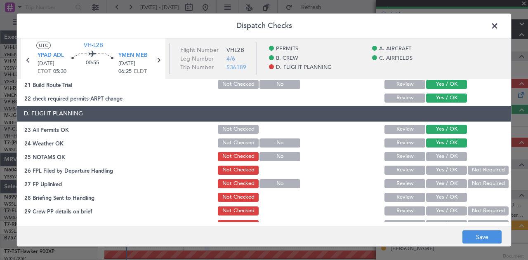
click at [433, 154] on button "Yes / OK" at bounding box center [446, 156] width 41 height 9
click at [472, 167] on button "Not Required" at bounding box center [488, 170] width 41 height 9
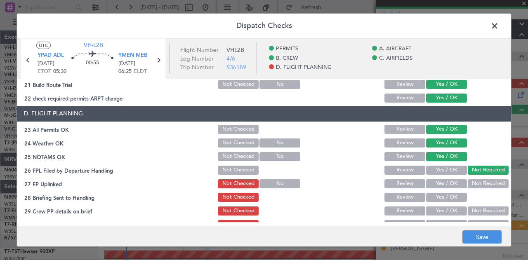
click at [473, 184] on button "Not Required" at bounding box center [488, 183] width 41 height 9
click at [452, 197] on button "Yes / OK" at bounding box center [446, 197] width 41 height 9
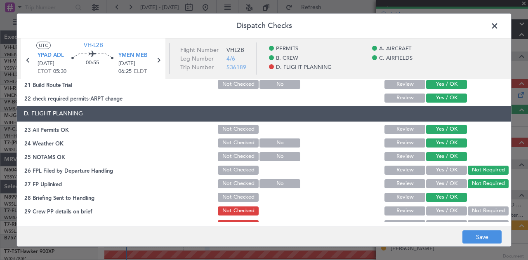
click at [473, 212] on button "Not Required" at bounding box center [488, 211] width 41 height 9
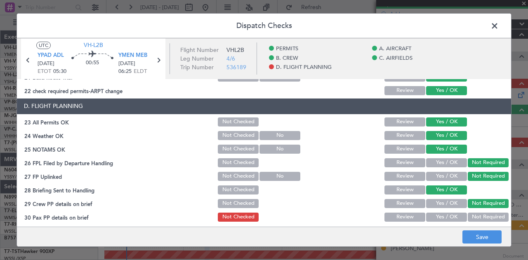
scroll to position [340, 0]
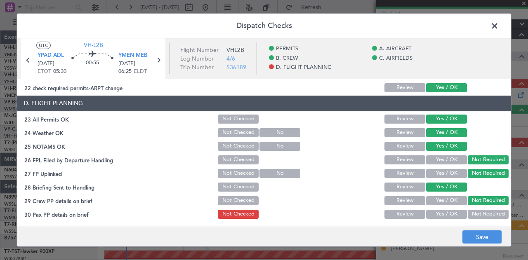
click at [475, 215] on button "Not Required" at bounding box center [488, 214] width 41 height 9
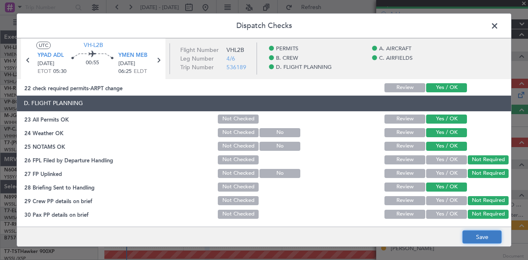
click at [478, 235] on button "Save" at bounding box center [481, 237] width 39 height 13
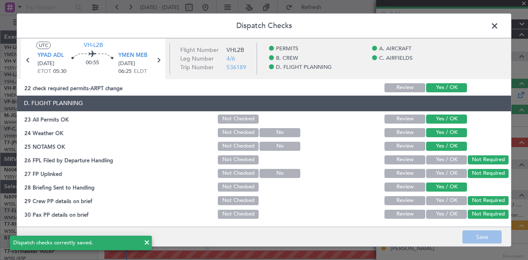
click at [499, 25] on span at bounding box center [499, 28] width 0 height 16
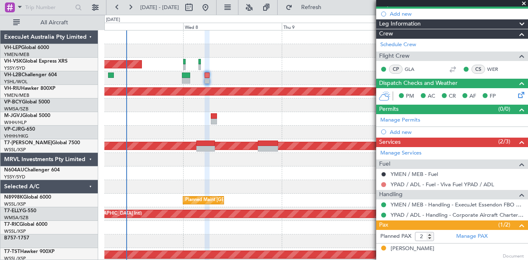
click at [384, 182] on button at bounding box center [383, 184] width 5 height 5
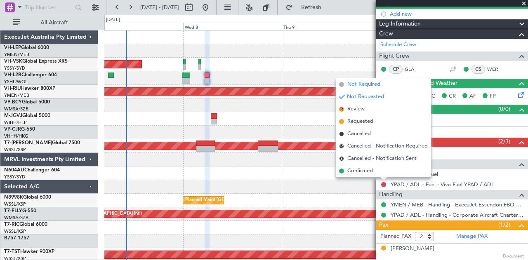
click at [364, 85] on span "Not Required" at bounding box center [363, 84] width 33 height 8
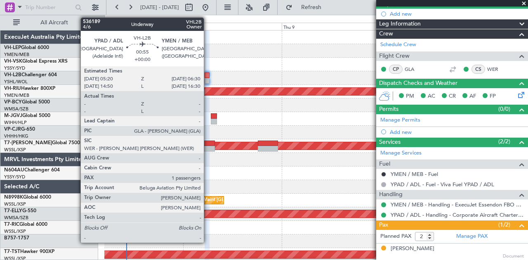
click at [208, 77] on div at bounding box center [207, 76] width 5 height 6
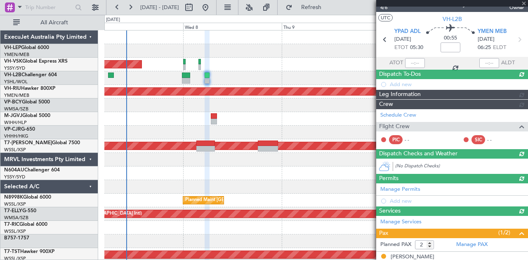
scroll to position [82, 0]
